Goal: Task Accomplishment & Management: Complete application form

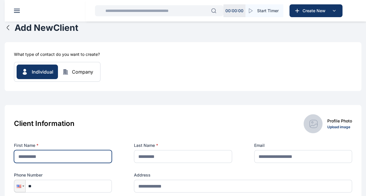
click at [88, 155] on input "text" at bounding box center [63, 156] width 98 height 13
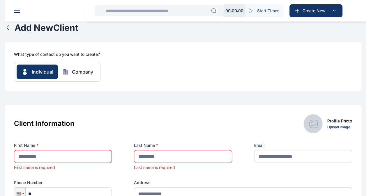
click at [170, 113] on div "Client Information Profile Photo Upload image First Name * First name is requir…" at bounding box center [183, 172] width 356 height 135
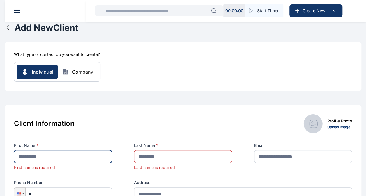
click at [56, 157] on input "text" at bounding box center [63, 156] width 98 height 13
click at [75, 156] on input "**********" at bounding box center [63, 156] width 98 height 13
drag, startPoint x: 75, startPoint y: 156, endPoint x: 36, endPoint y: 157, distance: 38.7
click at [36, 157] on input "**********" at bounding box center [63, 156] width 98 height 13
type input "******"
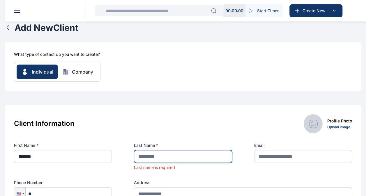
click at [143, 155] on input "text" at bounding box center [183, 156] width 98 height 13
paste input "********"
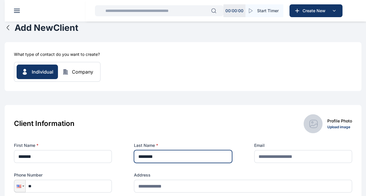
type input "********"
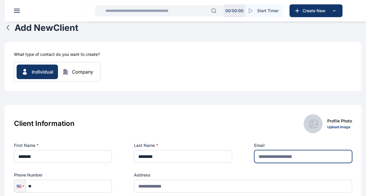
click at [274, 155] on input "text" at bounding box center [303, 156] width 98 height 13
paste input "**********"
click at [262, 155] on input "**********" at bounding box center [303, 156] width 98 height 13
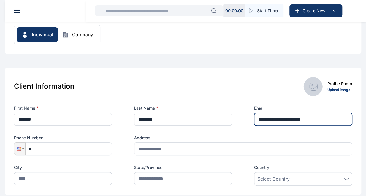
type input "**********"
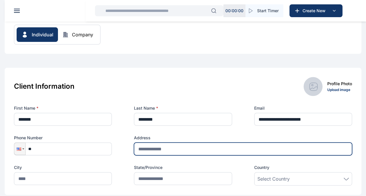
click at [173, 146] on input "text" at bounding box center [243, 149] width 218 height 13
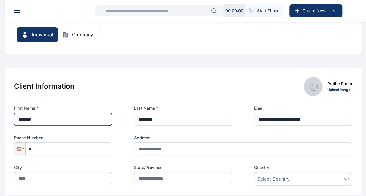
click at [61, 118] on input "******" at bounding box center [63, 119] width 98 height 13
type input "***"
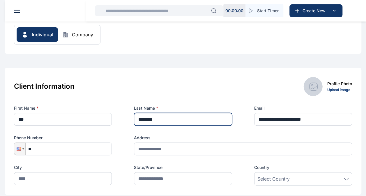
click at [165, 118] on input "********" at bounding box center [183, 119] width 98 height 13
drag, startPoint x: 165, startPoint y: 118, endPoint x: 137, endPoint y: 128, distance: 29.8
click at [137, 128] on div "**********" at bounding box center [183, 145] width 338 height 80
paste input "*****"
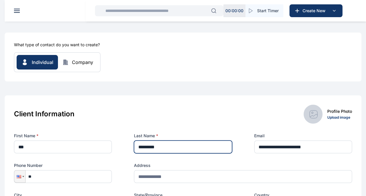
scroll to position [9, 0]
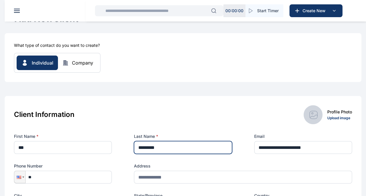
type input "*********"
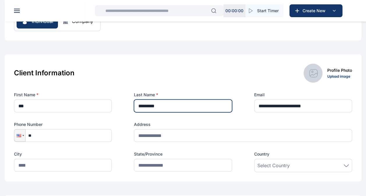
scroll to position [51, 0]
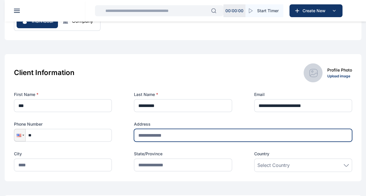
click at [190, 135] on input "text" at bounding box center [243, 135] width 218 height 13
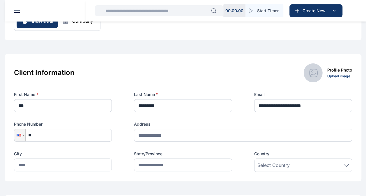
click at [345, 165] on icon at bounding box center [345, 165] width 5 height 3
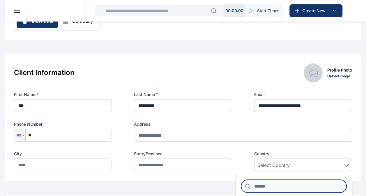
click at [303, 187] on input at bounding box center [293, 186] width 105 height 13
type input "*"
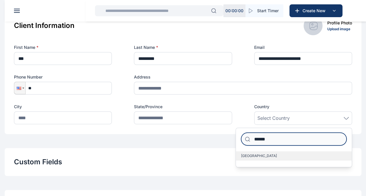
type input "******"
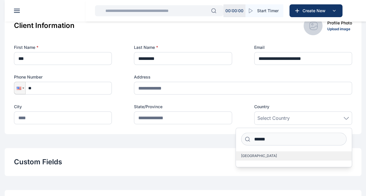
click at [280, 156] on label "[GEOGRAPHIC_DATA]" at bounding box center [294, 155] width 116 height 9
click at [273, 156] on label "[GEOGRAPHIC_DATA]" at bounding box center [294, 155] width 116 height 9
click at [242, 155] on span "[GEOGRAPHIC_DATA]" at bounding box center [259, 156] width 36 height 5
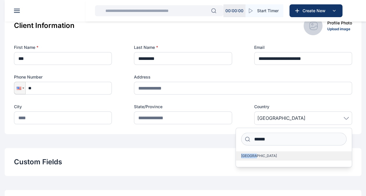
click at [242, 155] on span "[GEOGRAPHIC_DATA]" at bounding box center [259, 156] width 36 height 5
drag, startPoint x: 242, startPoint y: 155, endPoint x: 308, endPoint y: 157, distance: 66.7
click at [308, 157] on label "[GEOGRAPHIC_DATA]" at bounding box center [294, 155] width 116 height 9
click at [279, 175] on div "Custom Fields Add Custom Fields" at bounding box center [183, 162] width 356 height 28
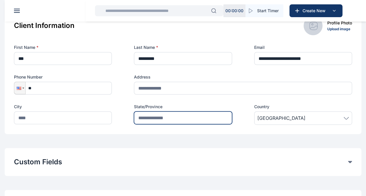
click at [170, 120] on input "text" at bounding box center [183, 117] width 98 height 13
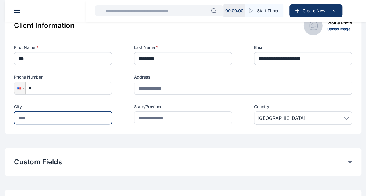
click at [95, 114] on input "text" at bounding box center [63, 117] width 98 height 13
type input "*****"
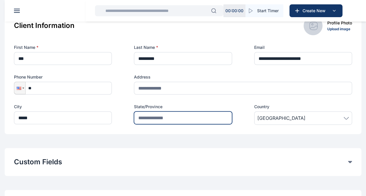
click at [168, 118] on input "text" at bounding box center [183, 117] width 98 height 13
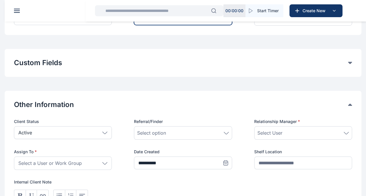
scroll to position [208, 0]
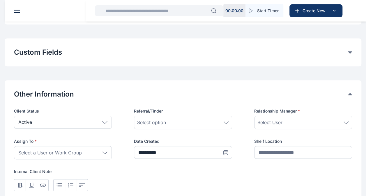
type input "*****"
click at [227, 125] on div "Select option" at bounding box center [183, 122] width 98 height 13
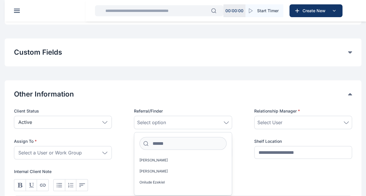
click at [348, 121] on icon at bounding box center [346, 122] width 5 height 2
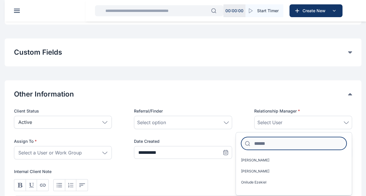
click at [307, 146] on input at bounding box center [293, 143] width 105 height 13
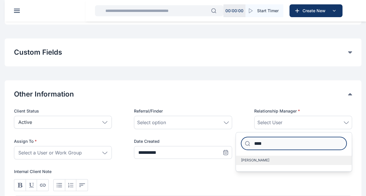
type input "****"
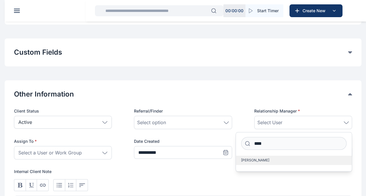
click at [299, 159] on label "[PERSON_NAME]" at bounding box center [294, 160] width 116 height 9
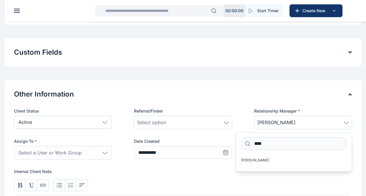
click at [106, 152] on icon at bounding box center [104, 153] width 5 height 3
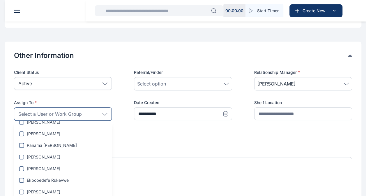
scroll to position [185, 0]
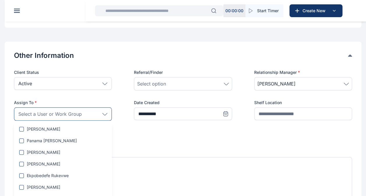
click at [85, 116] on div "Select a User or Work Group" at bounding box center [63, 113] width 98 height 13
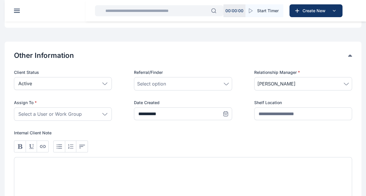
click at [107, 113] on icon at bounding box center [104, 114] width 5 height 3
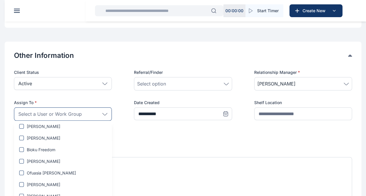
scroll to position [590, 0]
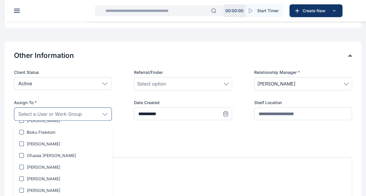
click at [68, 112] on span "Select a User or Work Group" at bounding box center [49, 114] width 63 height 7
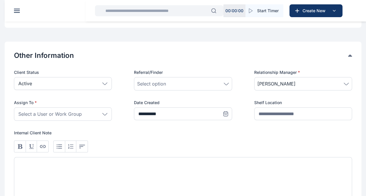
click at [68, 112] on span "Select a User or Work Group" at bounding box center [49, 114] width 63 height 7
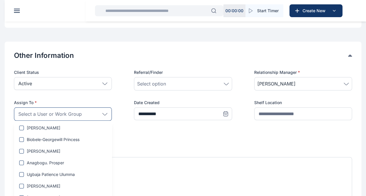
scroll to position [1113, 0]
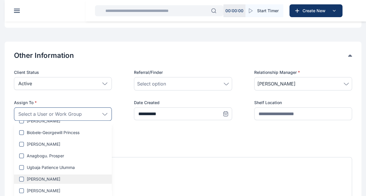
click at [84, 179] on label "[PERSON_NAME]" at bounding box center [63, 179] width 98 height 6
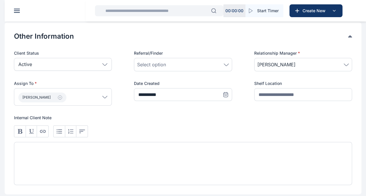
scroll to position [267, 0]
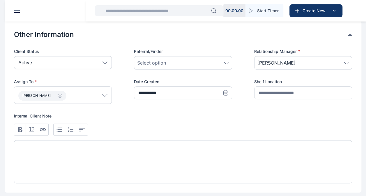
click at [105, 95] on icon at bounding box center [104, 95] width 5 height 3
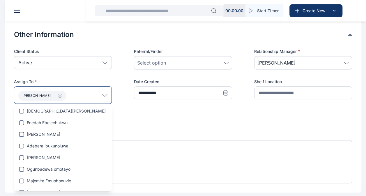
scroll to position [311, 0]
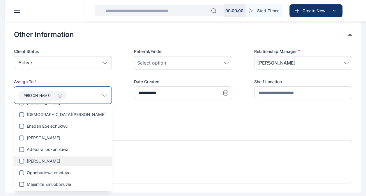
click at [60, 158] on label "[PERSON_NAME]" at bounding box center [63, 161] width 98 height 6
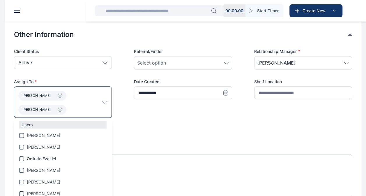
scroll to position [21, 0]
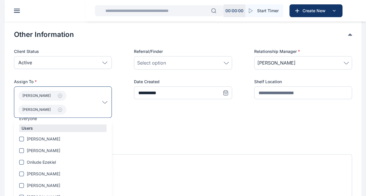
click at [93, 111] on p "[PERSON_NAME]" at bounding box center [60, 102] width 84 height 25
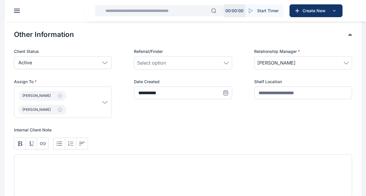
click at [93, 111] on p "[PERSON_NAME]" at bounding box center [60, 102] width 84 height 25
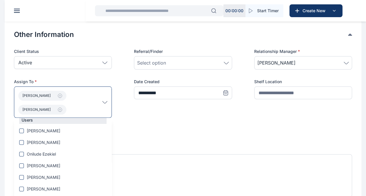
scroll to position [0, 0]
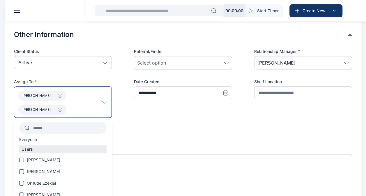
click at [79, 127] on input "text" at bounding box center [68, 128] width 77 height 10
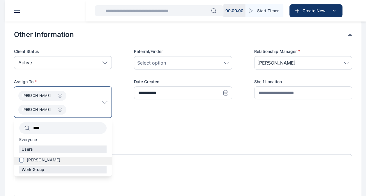
click at [63, 161] on label "[PERSON_NAME]" at bounding box center [63, 160] width 98 height 6
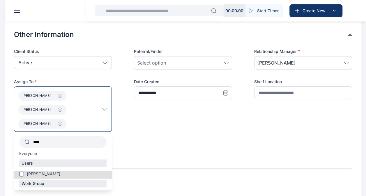
click at [65, 143] on input "****" at bounding box center [68, 142] width 77 height 10
type input "*"
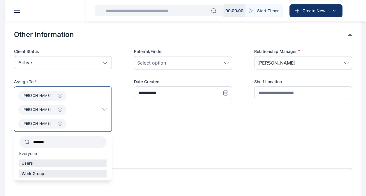
type input "********"
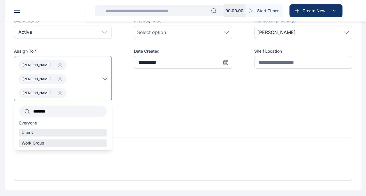
scroll to position [298, 0]
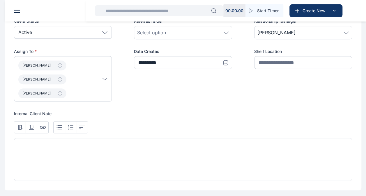
click at [152, 107] on div "**********" at bounding box center [183, 99] width 338 height 163
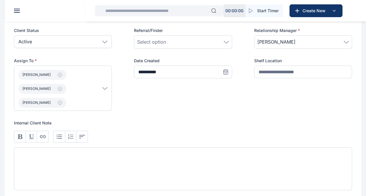
scroll to position [384, 0]
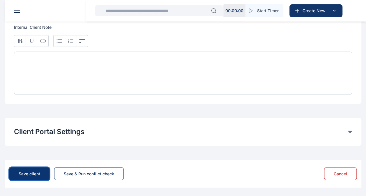
click at [26, 171] on div "Save client" at bounding box center [30, 174] width 22 height 6
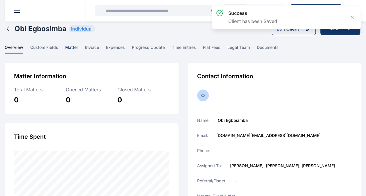
click at [70, 46] on span "matter" at bounding box center [71, 49] width 13 height 9
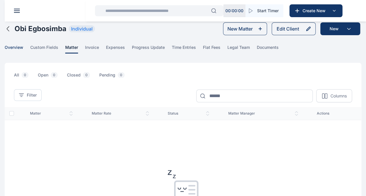
click at [20, 47] on span "overview" at bounding box center [14, 49] width 19 height 9
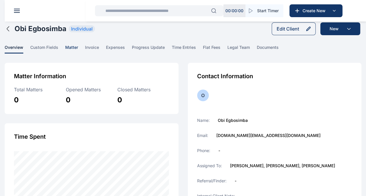
click at [75, 47] on span "matter" at bounding box center [71, 49] width 13 height 9
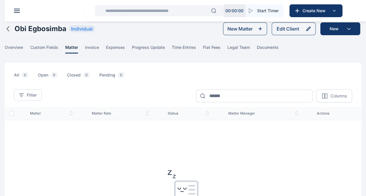
click at [99, 47] on link "invoice" at bounding box center [95, 49] width 21 height 9
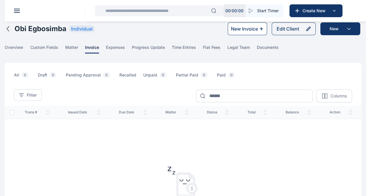
click at [255, 30] on div "New Invoice" at bounding box center [244, 28] width 27 height 7
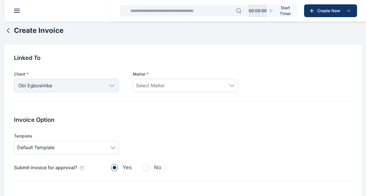
click at [231, 83] on div "Select Matter" at bounding box center [185, 85] width 98 height 7
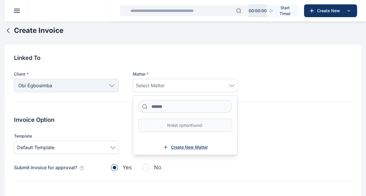
click at [181, 149] on span "Create New Matter" at bounding box center [189, 147] width 37 height 6
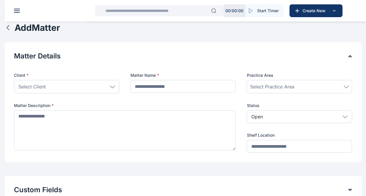
click at [113, 86] on icon at bounding box center [112, 87] width 5 height 3
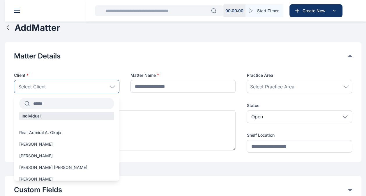
click at [89, 83] on div "Select Client" at bounding box center [66, 86] width 105 height 13
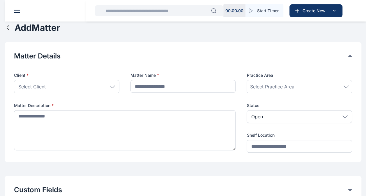
click at [113, 87] on icon at bounding box center [112, 87] width 5 height 3
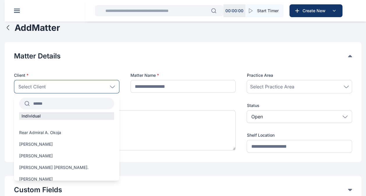
click at [83, 105] on input "text" at bounding box center [72, 103] width 84 height 10
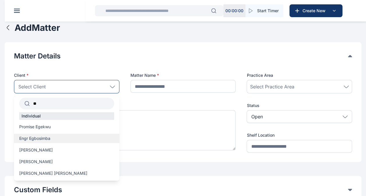
type input "**"
click at [57, 137] on label "Engr Egbosimba" at bounding box center [66, 139] width 105 height 6
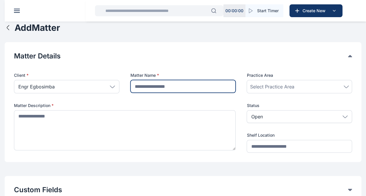
click at [173, 83] on input "text" at bounding box center [182, 86] width 105 height 13
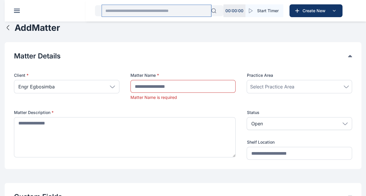
click at [145, 11] on input "text" at bounding box center [156, 11] width 109 height 12
type input "*"
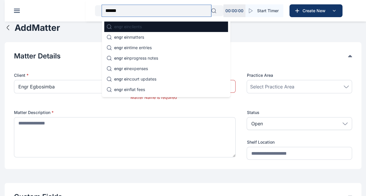
type input "******"
click at [146, 26] on div "engr e in clients" at bounding box center [166, 27] width 124 height 10
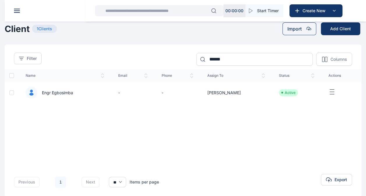
click at [70, 91] on span "Engr Egbosimba" at bounding box center [55, 93] width 36 height 6
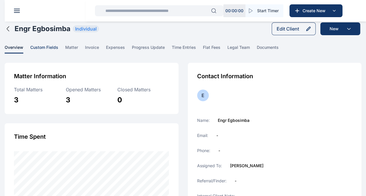
click at [45, 47] on span "custom fields" at bounding box center [44, 49] width 28 height 9
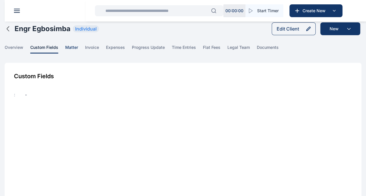
click at [72, 49] on span "matter" at bounding box center [71, 49] width 13 height 9
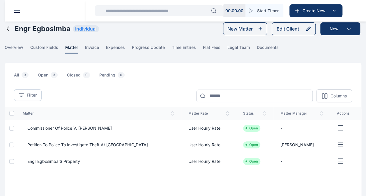
click at [64, 161] on span "Engr Egbosimba'S Property" at bounding box center [51, 162] width 57 height 6
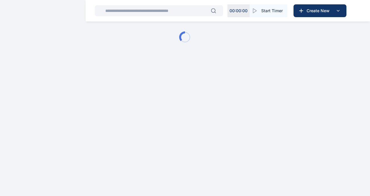
click at [64, 74] on html "00 : 00 : 00 Start Timer Create New Matter Dashboard - Digits Law" at bounding box center [185, 37] width 370 height 74
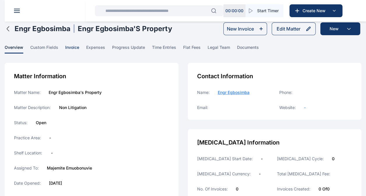
click at [72, 46] on span "invoice" at bounding box center [72, 49] width 14 height 9
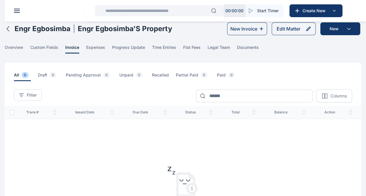
click at [90, 112] on span "issued Date" at bounding box center [94, 112] width 39 height 5
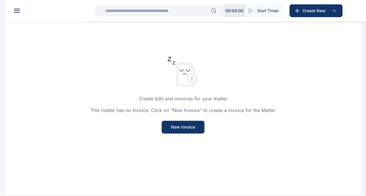
scroll to position [112, 0]
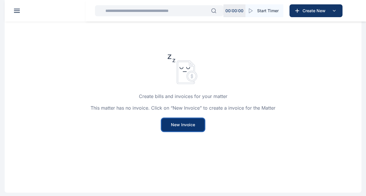
click at [183, 126] on button "New Invoice" at bounding box center [182, 124] width 43 height 13
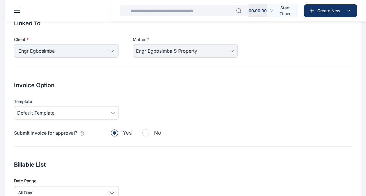
scroll to position [35, 0]
click at [116, 113] on div "Default Template" at bounding box center [66, 112] width 105 height 13
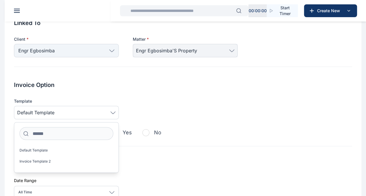
click at [116, 113] on div "Default Template" at bounding box center [66, 112] width 105 height 13
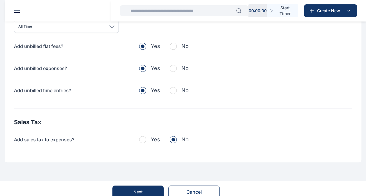
scroll to position [207, 0]
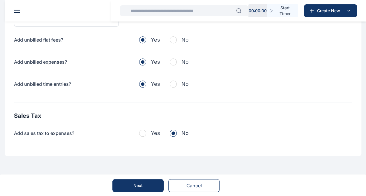
click at [130, 186] on button "Next" at bounding box center [137, 185] width 51 height 13
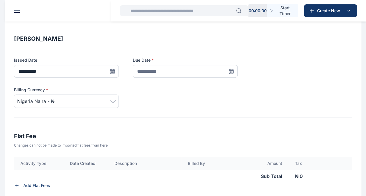
scroll to position [86, 0]
click at [111, 99] on span "Nigeria Naira - ₦" at bounding box center [66, 101] width 98 height 7
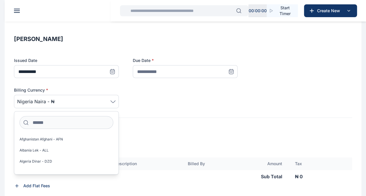
click at [152, 104] on div "Billing Currency * [GEOGRAPHIC_DATA] Naira - ₦ [GEOGRAPHIC_DATA] Afghani - AFN …" at bounding box center [183, 97] width 338 height 21
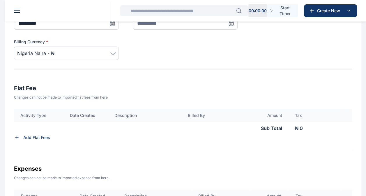
scroll to position [135, 0]
click at [74, 137] on div "Add Flat Fees" at bounding box center [183, 137] width 338 height 6
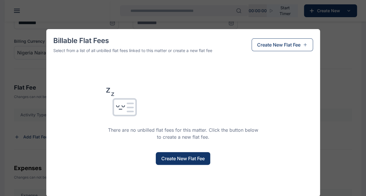
click at [348, 68] on div "Billable Flat Fees Select from a list of all unbilled flat fees linked to this …" at bounding box center [183, 98] width 366 height 196
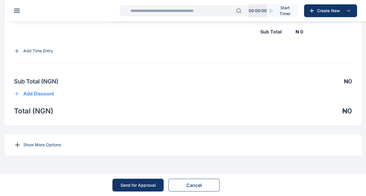
scroll to position [402, 0]
click at [232, 63] on div "Activity Type Date Created Description Billed By Duration Rate Sub Total Tax Su…" at bounding box center [183, 38] width 338 height 52
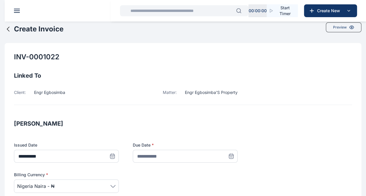
scroll to position [33, 0]
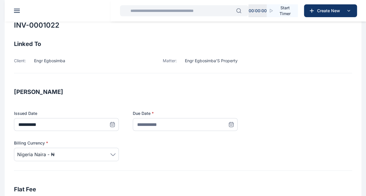
click at [233, 125] on icon at bounding box center [231, 125] width 6 height 6
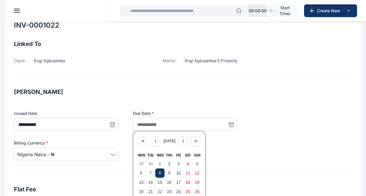
click at [161, 175] on button "8" at bounding box center [159, 172] width 9 height 9
type input "**********"
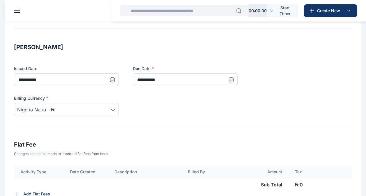
scroll to position [104, 0]
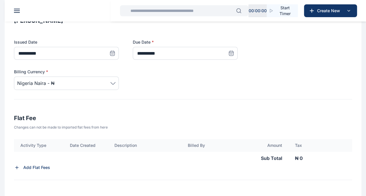
click at [129, 168] on div "Add Flat Fees" at bounding box center [183, 168] width 338 height 6
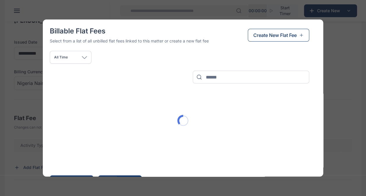
scroll to position [0, 0]
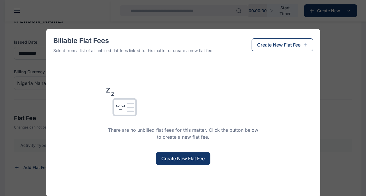
click at [289, 41] on button "Create New Flat Fee" at bounding box center [281, 44] width 61 height 13
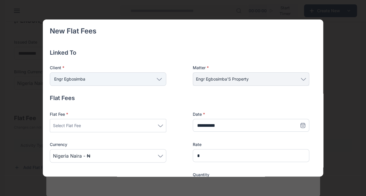
click at [159, 125] on icon at bounding box center [160, 126] width 5 height 3
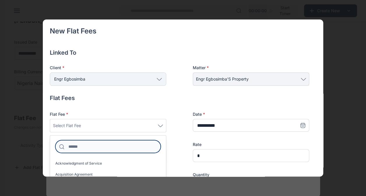
click at [113, 147] on input at bounding box center [107, 146] width 105 height 13
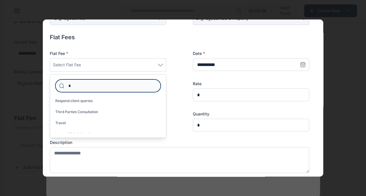
scroll to position [264, 0]
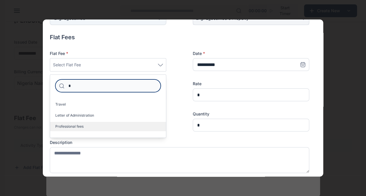
type input "*"
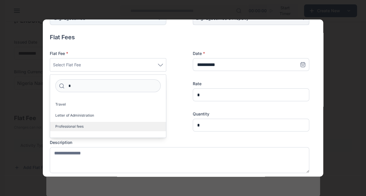
click at [128, 129] on label "Professional fees" at bounding box center [108, 126] width 116 height 9
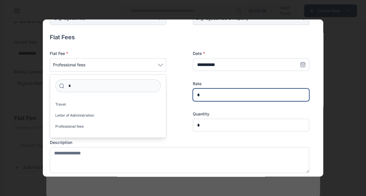
click at [207, 94] on input "*" at bounding box center [251, 94] width 116 height 13
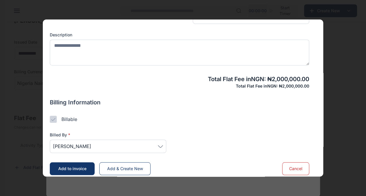
scroll to position [173, 0]
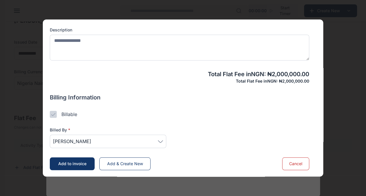
type input "*********"
click at [160, 141] on icon at bounding box center [160, 142] width 5 height 2
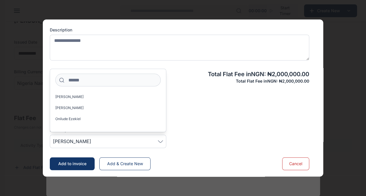
click at [217, 122] on div "Billed By * [PERSON_NAME] [PERSON_NAME] [PERSON_NAME] [PERSON_NAME] [PERSON_NAM…" at bounding box center [179, 133] width 259 height 30
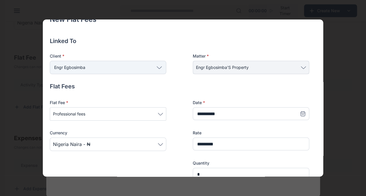
scroll to position [0, 0]
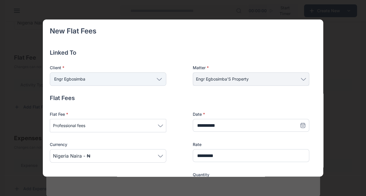
click at [329, 69] on div "New Flat Fees Linked To Client * Engr Egbosimba Individual Rear Admiral [PERSON…" at bounding box center [183, 98] width 366 height 196
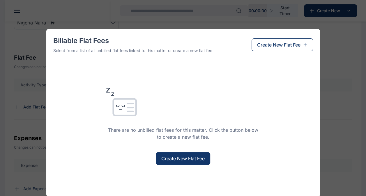
click at [343, 44] on div "Billable Flat Fees Select from a list of all unbilled flat fees linked to this …" at bounding box center [183, 98] width 366 height 196
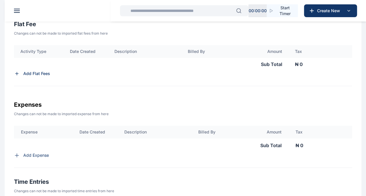
scroll to position [199, 0]
click at [39, 73] on p "Add Flat Fees" at bounding box center [36, 73] width 27 height 6
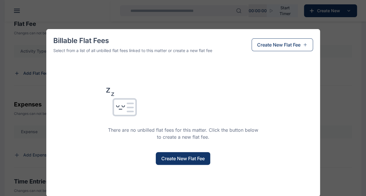
scroll to position [1, 0]
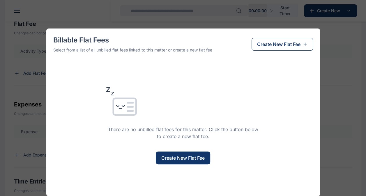
click at [185, 157] on span "Create New Flat Fee" at bounding box center [182, 158] width 43 height 7
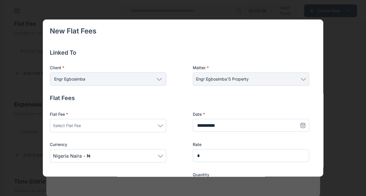
click at [161, 125] on icon at bounding box center [160, 126] width 5 height 3
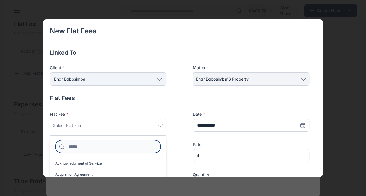
click at [118, 146] on input at bounding box center [107, 146] width 105 height 13
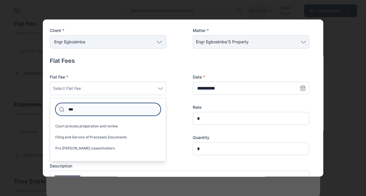
scroll to position [40, 0]
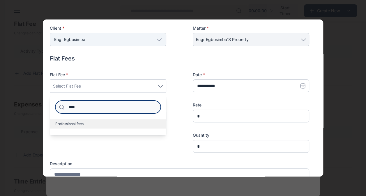
type input "****"
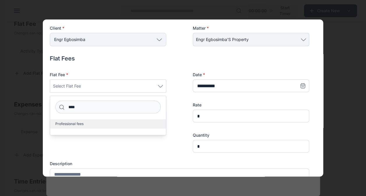
click at [106, 122] on label "Professional fees" at bounding box center [108, 123] width 116 height 9
click at [90, 124] on label "Professional fees" at bounding box center [108, 123] width 116 height 9
click at [91, 123] on label "Professional fees" at bounding box center [108, 123] width 116 height 9
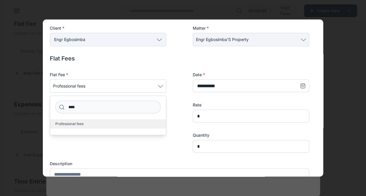
click at [91, 123] on label "Professional fees" at bounding box center [108, 123] width 116 height 9
click at [122, 149] on div at bounding box center [108, 142] width 116 height 20
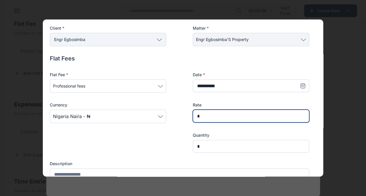
click at [204, 117] on input "*" at bounding box center [251, 116] width 116 height 13
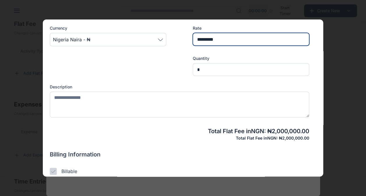
scroll to position [117, 0]
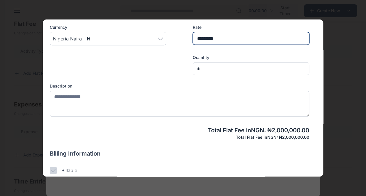
type input "*********"
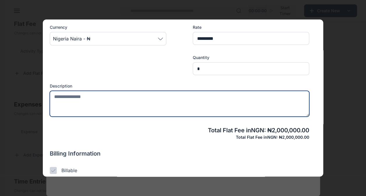
click at [143, 108] on textarea at bounding box center [179, 104] width 259 height 26
type textarea "**********"
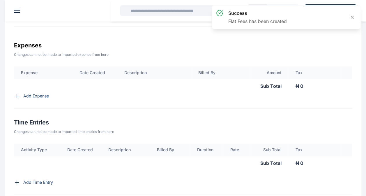
scroll to position [276, 0]
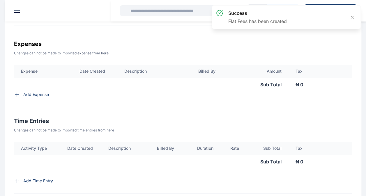
click at [39, 96] on p "Add Expense" at bounding box center [36, 95] width 26 height 6
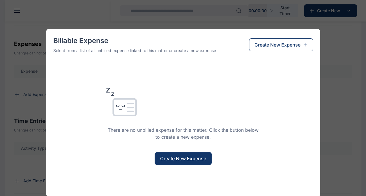
scroll to position [1, 0]
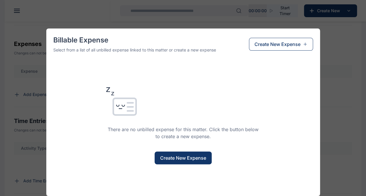
click at [177, 159] on span "Create New Expense" at bounding box center [183, 158] width 46 height 7
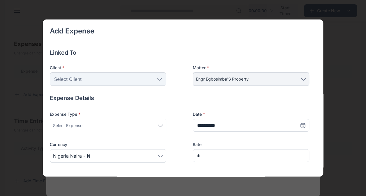
scroll to position [19, 0]
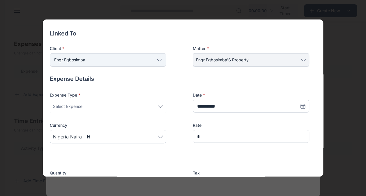
click at [161, 59] on icon at bounding box center [159, 60] width 5 height 2
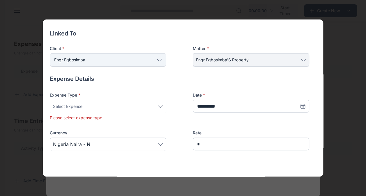
click at [157, 106] on div "Select Expense" at bounding box center [108, 106] width 110 height 7
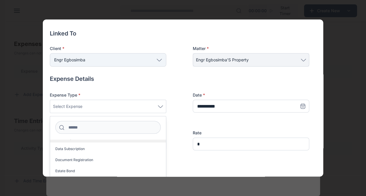
scroll to position [140, 0]
click at [117, 156] on label "Document Registration" at bounding box center [108, 159] width 116 height 9
click at [117, 156] on label "Expert Fees" at bounding box center [108, 158] width 116 height 9
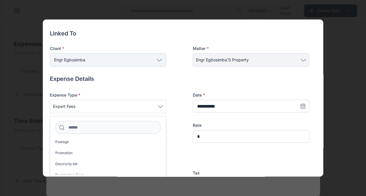
click at [117, 156] on label "Promotion" at bounding box center [108, 152] width 116 height 9
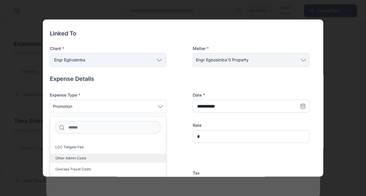
click at [115, 158] on label "Other Admin Costs" at bounding box center [108, 158] width 116 height 9
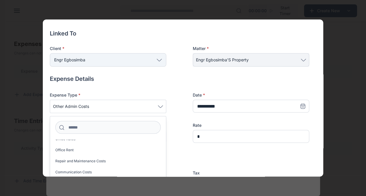
scroll to position [820, 0]
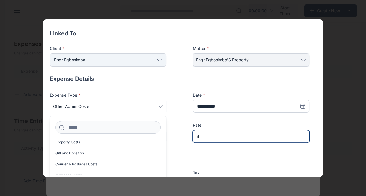
click at [208, 140] on input "*" at bounding box center [251, 136] width 116 height 13
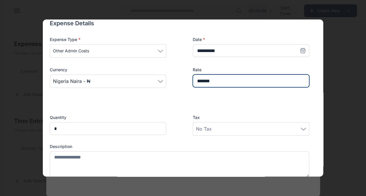
scroll to position [75, 0]
type input "*******"
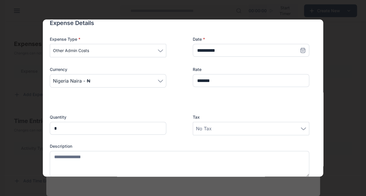
click at [299, 126] on div "No Tax" at bounding box center [251, 128] width 110 height 7
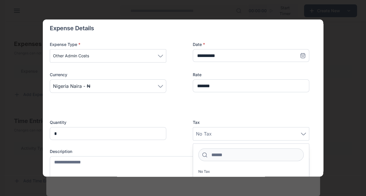
click at [161, 55] on icon at bounding box center [160, 56] width 5 height 3
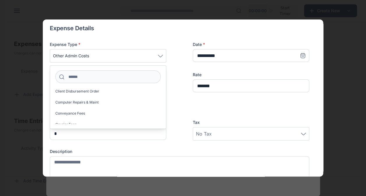
scroll to position [72, 0]
click at [331, 38] on div "Add Expense Linked To Client * Engr Egbosimba Individual Rear Admiral A. Okoja …" at bounding box center [183, 98] width 366 height 196
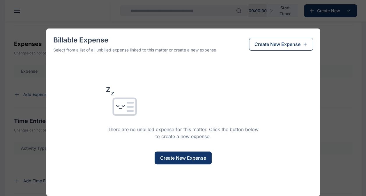
click at [349, 71] on div "Billable Expense Select from a list of all unbilled expense linked to this matt…" at bounding box center [183, 98] width 366 height 196
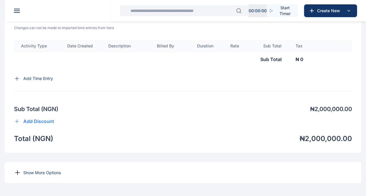
scroll to position [418, 0]
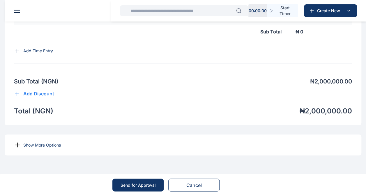
click at [16, 144] on icon at bounding box center [17, 144] width 7 height 7
click at [18, 144] on icon at bounding box center [17, 144] width 7 height 7
click at [36, 145] on p "Show More Options" at bounding box center [42, 145] width 38 height 6
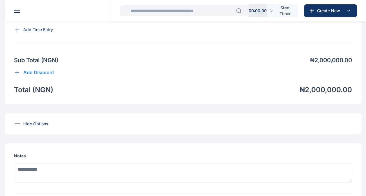
scroll to position [423, 0]
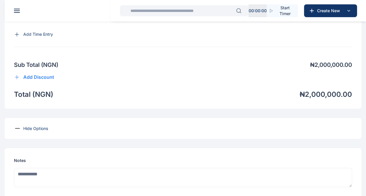
click at [26, 131] on p "Hide Options" at bounding box center [35, 128] width 25 height 6
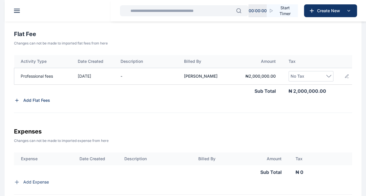
scroll to position [189, 0]
click at [326, 77] on div "No Tax" at bounding box center [310, 76] width 41 height 7
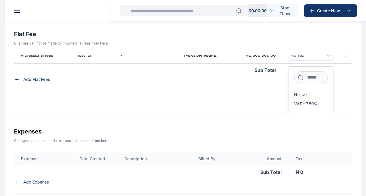
scroll to position [23, 0]
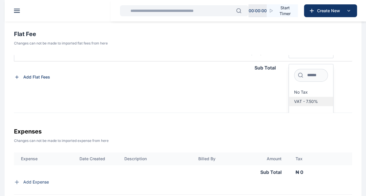
click at [315, 101] on span "VAT - 7.50%" at bounding box center [306, 101] width 24 height 5
click at [313, 100] on span "VAT - 7.50%" at bounding box center [306, 101] width 24 height 5
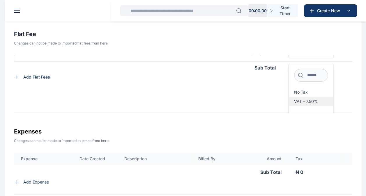
drag, startPoint x: 313, startPoint y: 100, endPoint x: 303, endPoint y: 101, distance: 10.0
click at [303, 101] on span "VAT - 7.50%" at bounding box center [306, 101] width 24 height 5
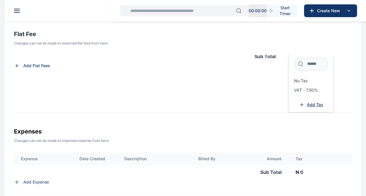
click at [316, 104] on span "Add Tax" at bounding box center [315, 105] width 16 height 6
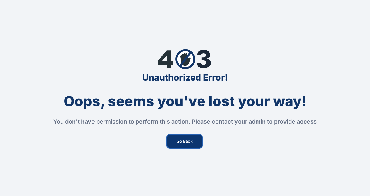
click at [183, 141] on button "Go Back" at bounding box center [184, 141] width 35 height 13
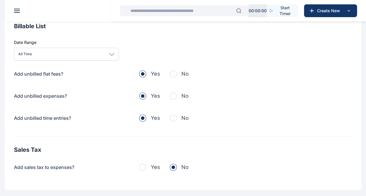
scroll to position [207, 0]
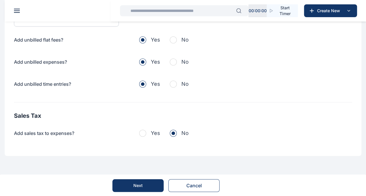
click at [146, 182] on button "Next" at bounding box center [137, 185] width 51 height 13
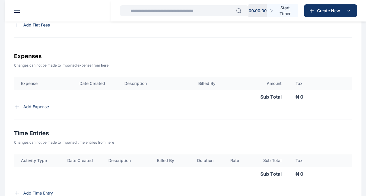
scroll to position [264, 0]
click at [187, 104] on td "Sub Total" at bounding box center [151, 97] width 274 height 14
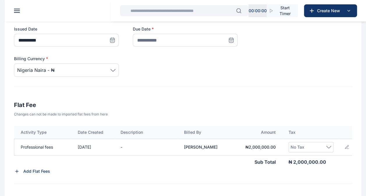
scroll to position [0, 0]
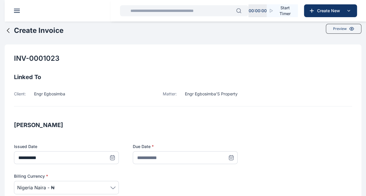
click at [9, 33] on icon at bounding box center [8, 30] width 7 height 7
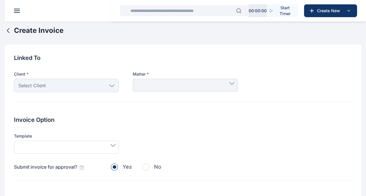
click at [9, 33] on div "Dashboard dashboard Conflict-Check conflict-check Task Management task manageme…" at bounding box center [183, 186] width 366 height 372
click at [9, 33] on icon at bounding box center [8, 30] width 7 height 7
